Goal: Task Accomplishment & Management: Use online tool/utility

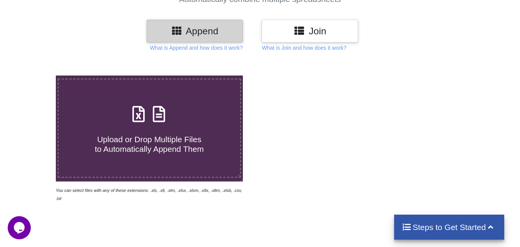
scroll to position [69, 0]
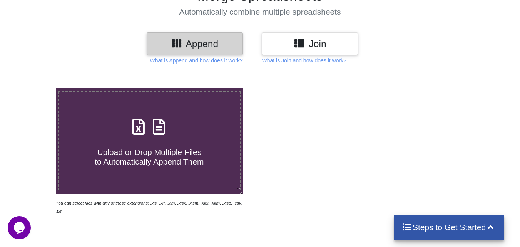
click at [182, 135] on div "Upload or Drop Multiple Files to Automatically Append Them" at bounding box center [150, 141] width 182 height 52
click at [35, 88] on input "Upload or Drop Multiple Files to Automatically Append Them" at bounding box center [35, 88] width 0 height 0
type input "C:\fakepath\IFFCO DELIVERY CHALLAN RECORDS.xlsx"
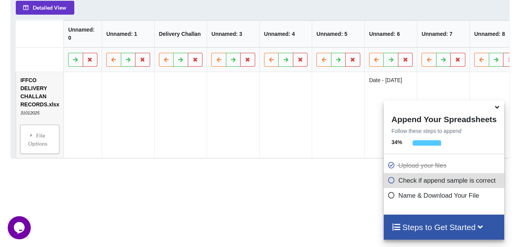
scroll to position [376, 0]
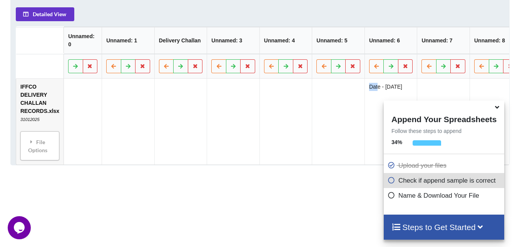
drag, startPoint x: 373, startPoint y: 91, endPoint x: 296, endPoint y: 93, distance: 77.8
click at [314, 93] on tr "IFFCO DELIVERY CHALLAN RECORDS.xlsx 31012025 File Options Import Other Sheets F…" at bounding box center [340, 122] width 649 height 86
click at [95, 88] on td at bounding box center [83, 122] width 38 height 86
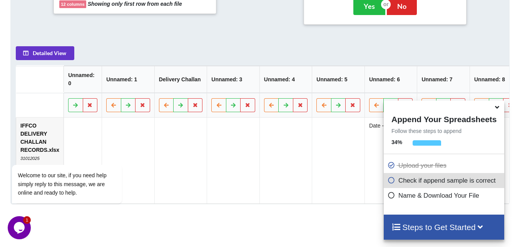
scroll to position [299, 0]
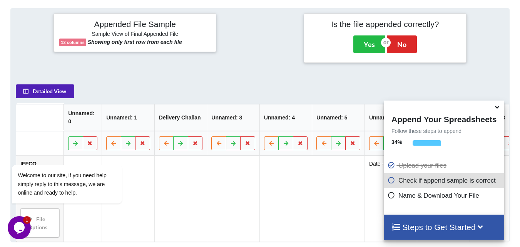
click at [46, 86] on button "Detailed View" at bounding box center [45, 91] width 59 height 14
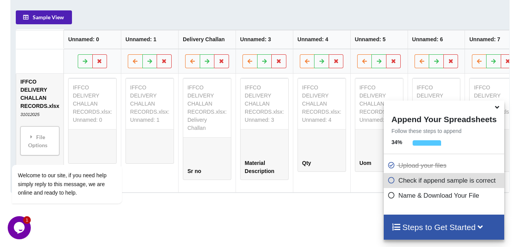
scroll to position [376, 0]
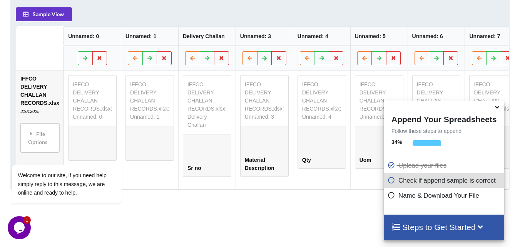
click at [500, 109] on icon at bounding box center [497, 105] width 8 height 7
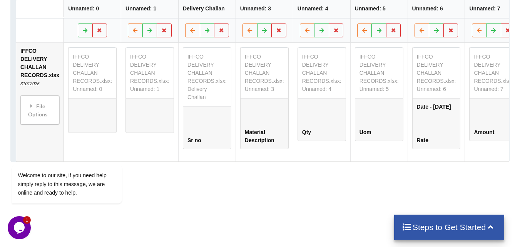
scroll to position [408, 0]
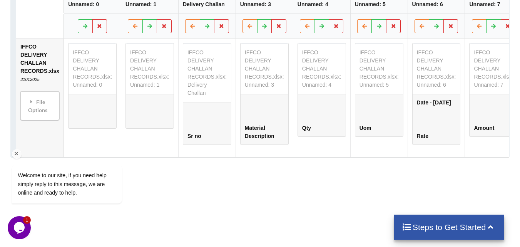
click at [40, 100] on div "Welcome to our site, if you need help simply reply to this message, we are onli…" at bounding box center [77, 152] width 139 height 117
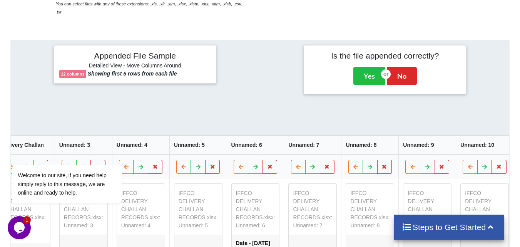
scroll to position [295, 0]
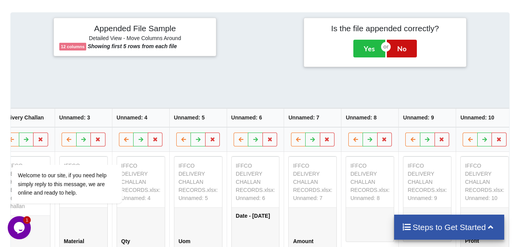
click at [395, 40] on button "No" at bounding box center [402, 49] width 30 height 18
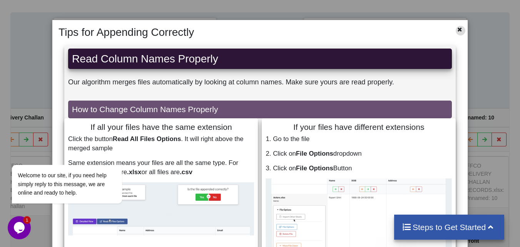
click at [457, 30] on icon at bounding box center [460, 28] width 7 height 5
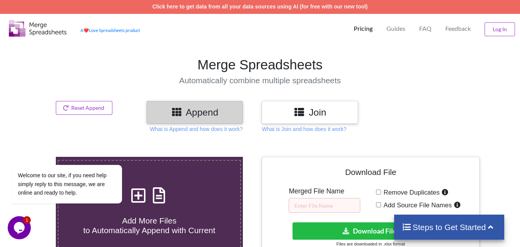
scroll to position [0, 0]
click at [100, 106] on div "Welcome to our site, if you need help simply reply to this message, we are onli…" at bounding box center [77, 152] width 139 height 117
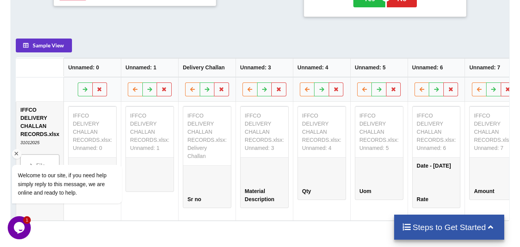
scroll to position [408, 0]
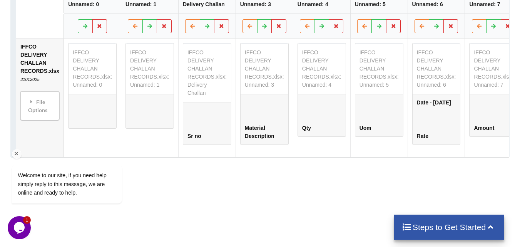
click at [88, 109] on div "Welcome to our site, if you need help simply reply to this message, we are onli…" at bounding box center [77, 152] width 139 height 117
click at [31, 108] on div "Welcome to our site, if you need help simply reply to this message, we are onli…" at bounding box center [77, 152] width 139 height 117
click at [457, 224] on h4 "Steps to Get Started" at bounding box center [449, 227] width 95 height 10
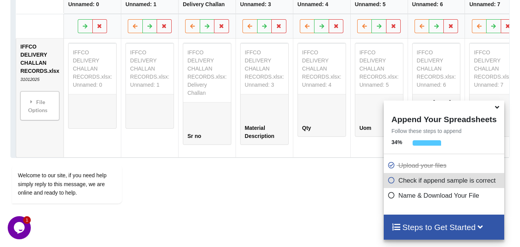
click at [358, 174] on div "Add More Files to Automatically Append with Current You can select files with a…" at bounding box center [260, 7] width 520 height 551
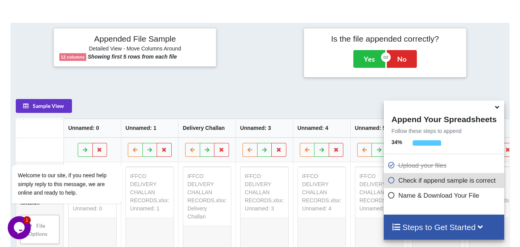
scroll to position [254, 0]
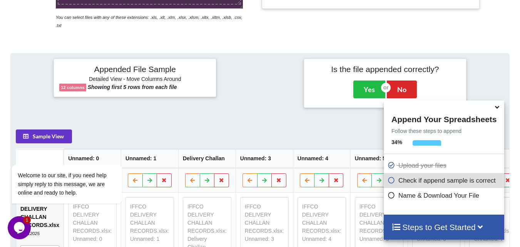
click at [501, 108] on icon at bounding box center [497, 105] width 8 height 7
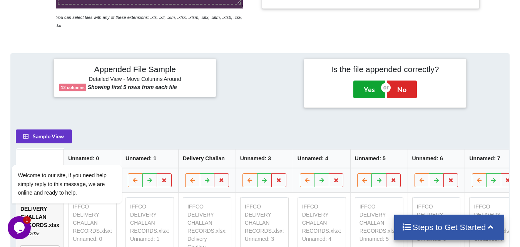
click at [360, 87] on button "Yes" at bounding box center [369, 89] width 32 height 18
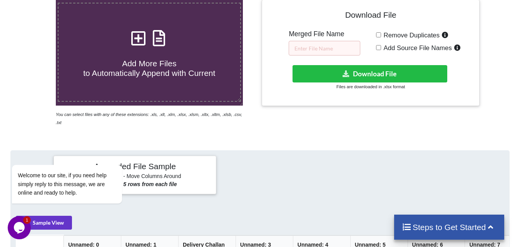
scroll to position [157, 0]
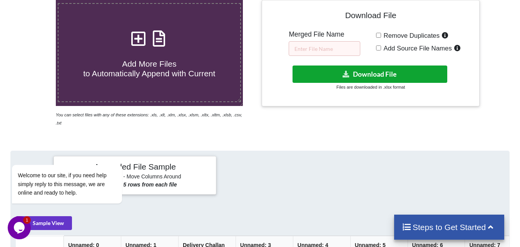
drag, startPoint x: 355, startPoint y: 72, endPoint x: 355, endPoint y: 86, distance: 13.9
click at [355, 72] on button "Download File" at bounding box center [370, 73] width 155 height 17
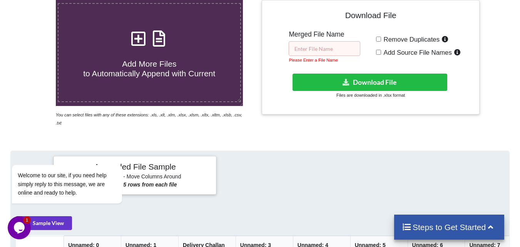
click at [308, 51] on input "text" at bounding box center [325, 48] width 72 height 15
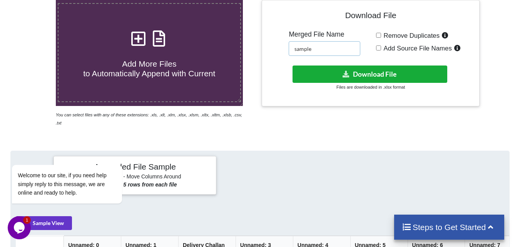
type input "sample"
click at [328, 72] on button "Download File" at bounding box center [370, 73] width 155 height 17
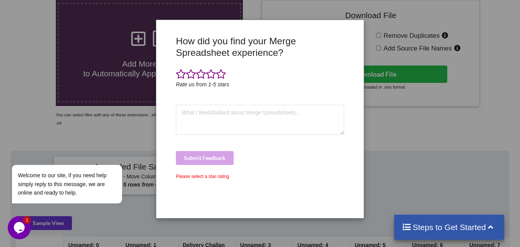
click at [412, 124] on div "How did you find your Merge Spreadsheet experience? Rate us from 1-5 stars Subm…" at bounding box center [260, 123] width 520 height 247
click at [428, 199] on div "How did you find your Merge Spreadsheet experience? Rate us from 1-5 stars Subm…" at bounding box center [260, 123] width 520 height 247
